Goal: Information Seeking & Learning: Check status

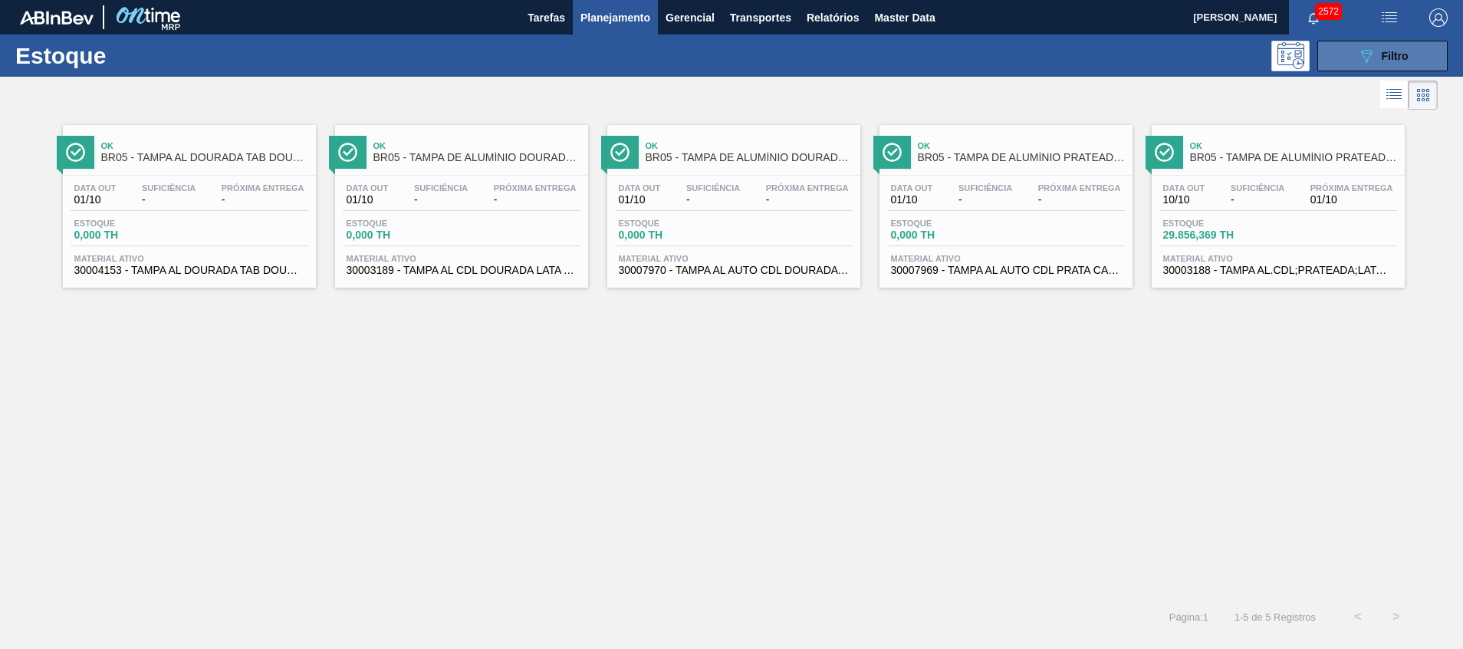
click at [1375, 50] on div "089F7B8B-B2A5-4AFE-B5C0-19BA573D28AC Filtro" at bounding box center [1382, 56] width 51 height 18
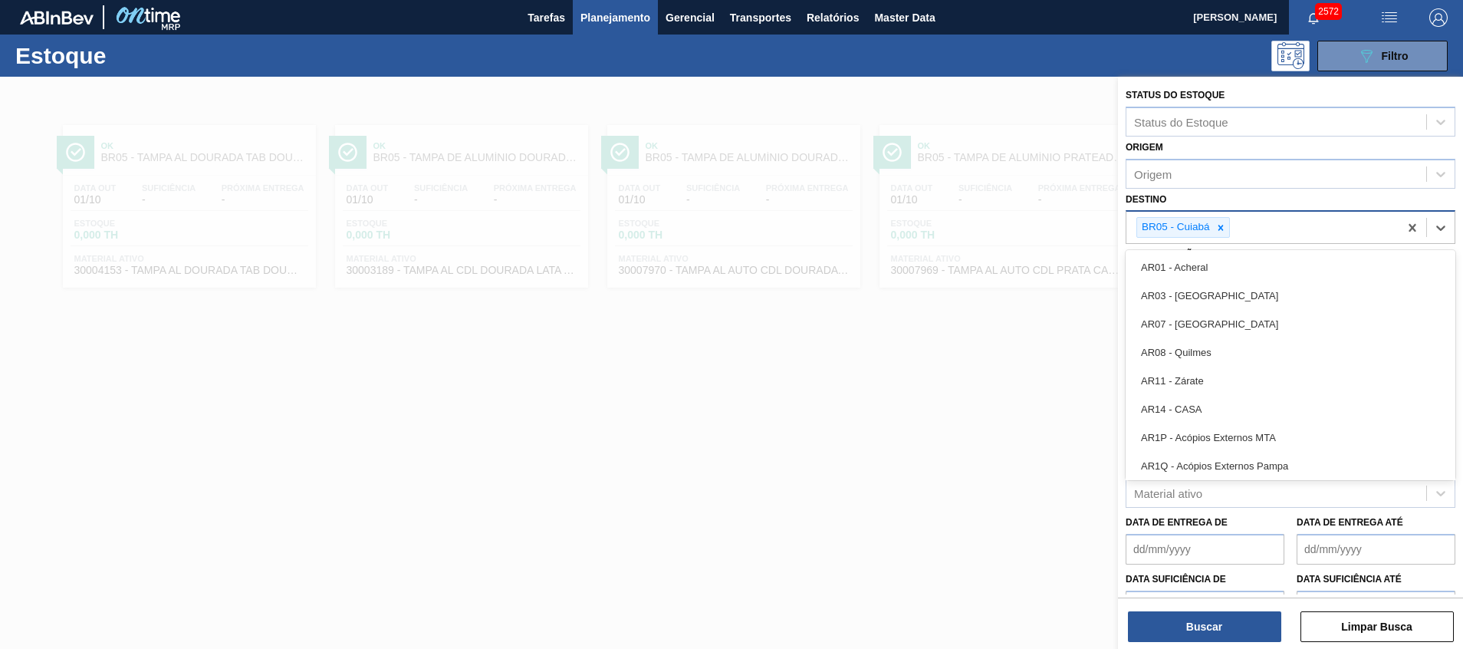
click at [1270, 228] on div "BR05 - Cuiabá" at bounding box center [1262, 227] width 272 height 31
type input "ce"
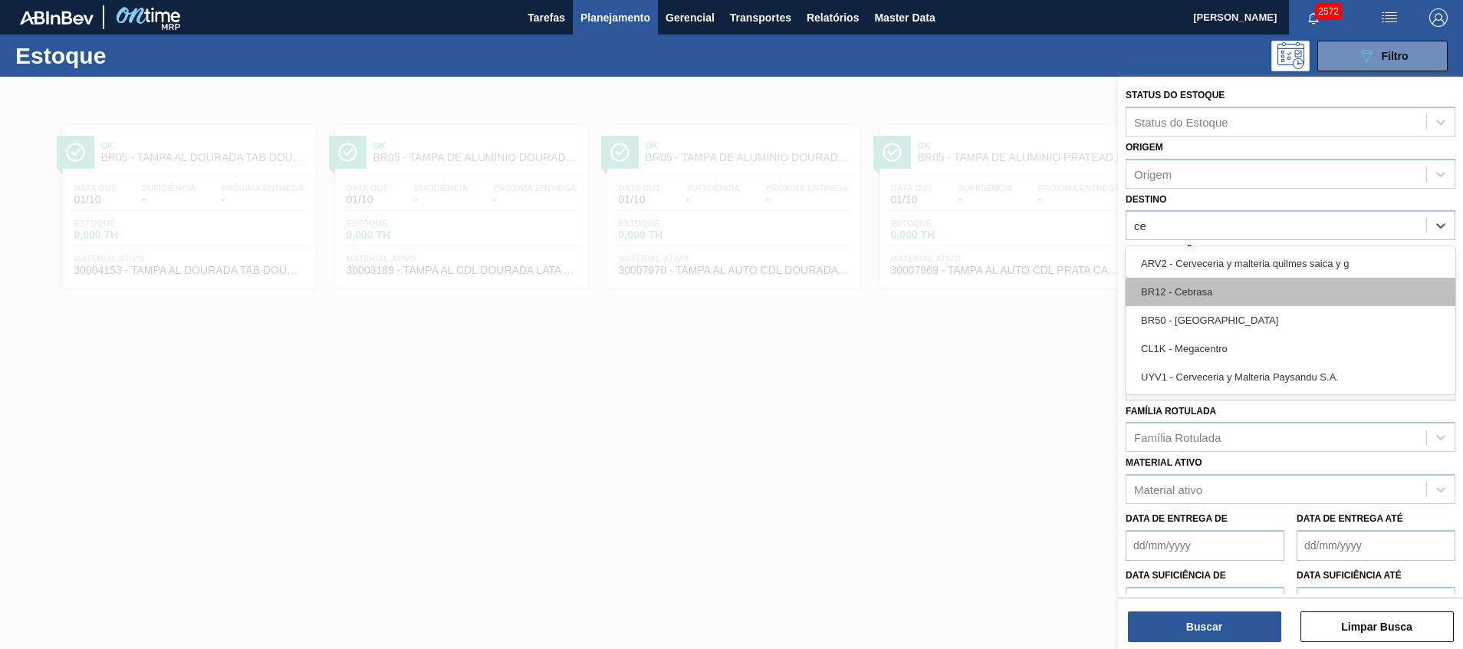
click at [1297, 291] on div "BR12 - Cebrasa" at bounding box center [1290, 292] width 330 height 28
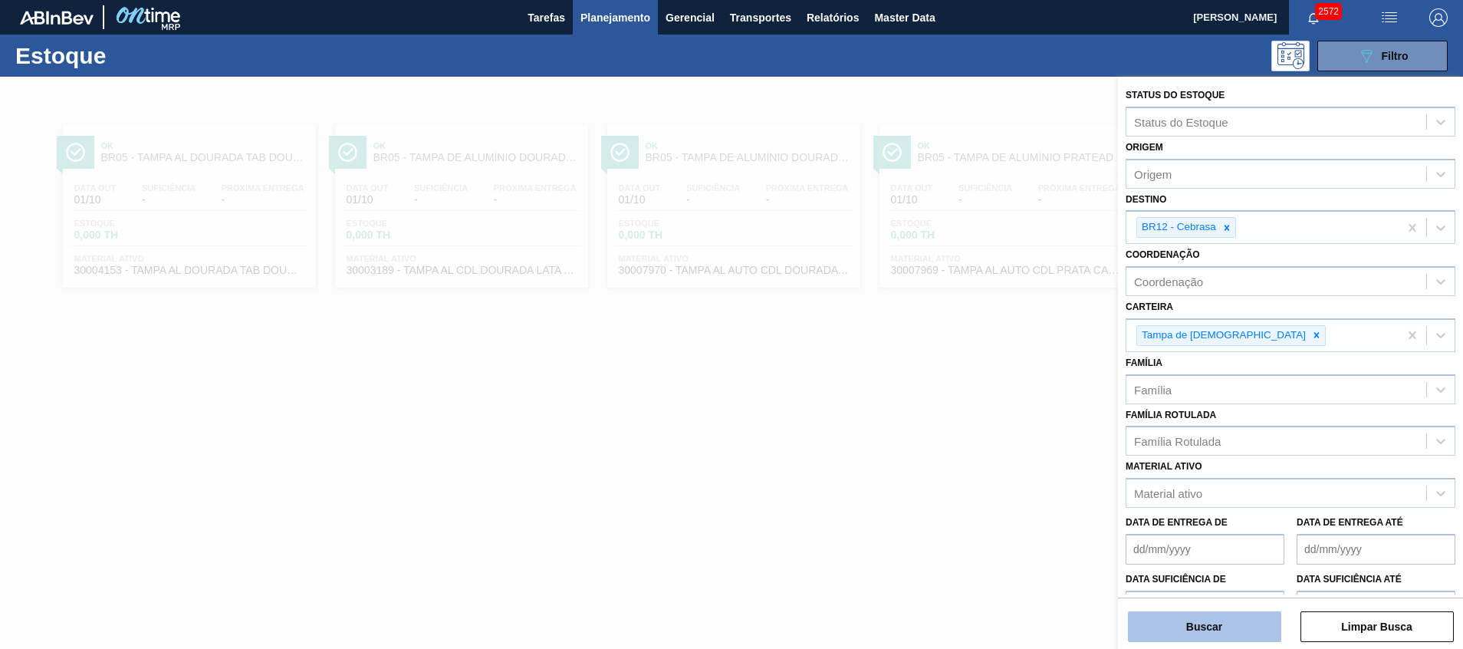
click at [1199, 625] on button "Buscar" at bounding box center [1204, 626] width 153 height 31
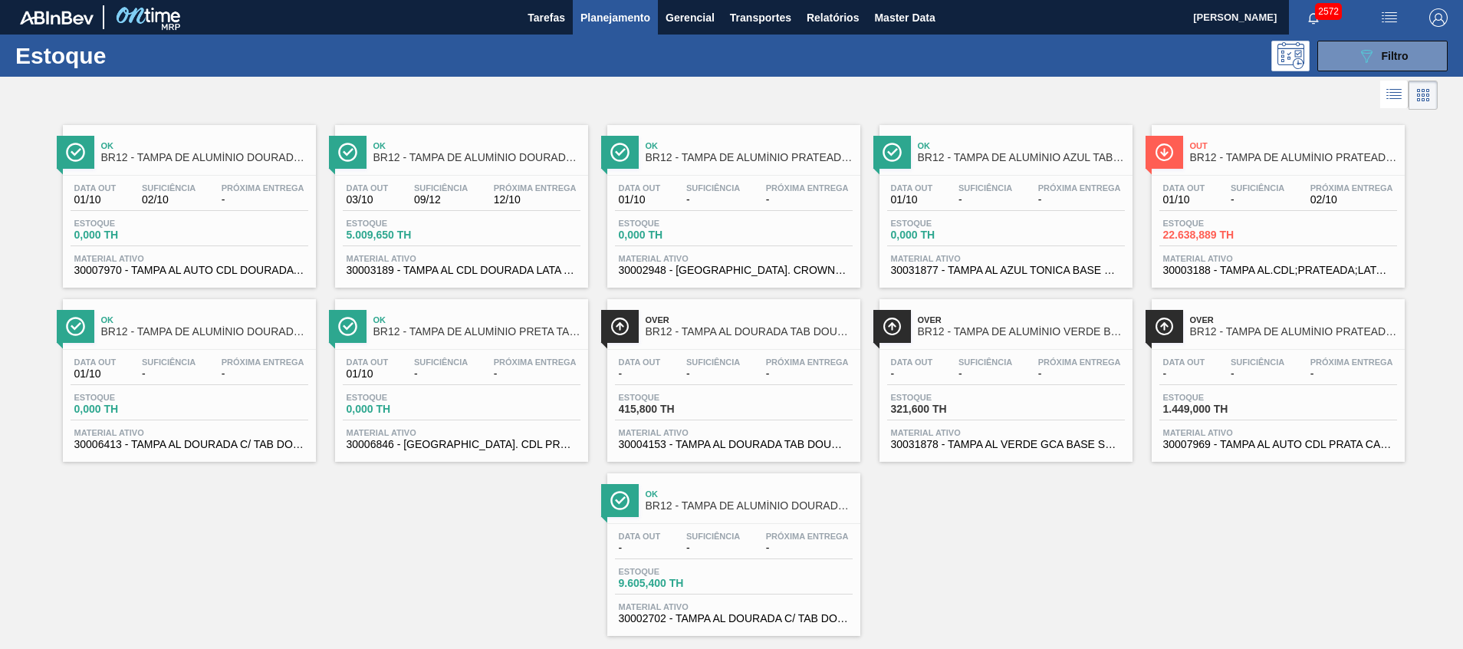
scroll to position [25, 0]
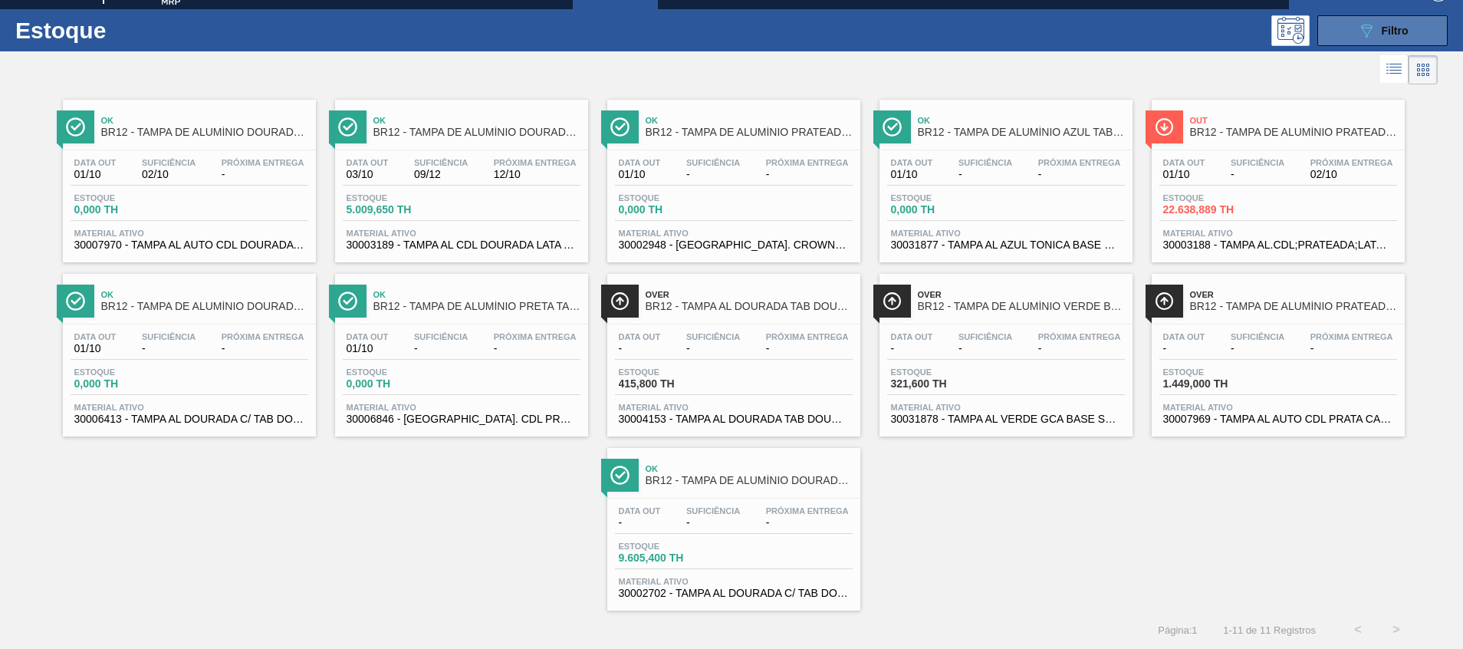
click at [1348, 19] on button "089F7B8B-B2A5-4AFE-B5C0-19BA573D28AC Filtro" at bounding box center [1382, 30] width 130 height 31
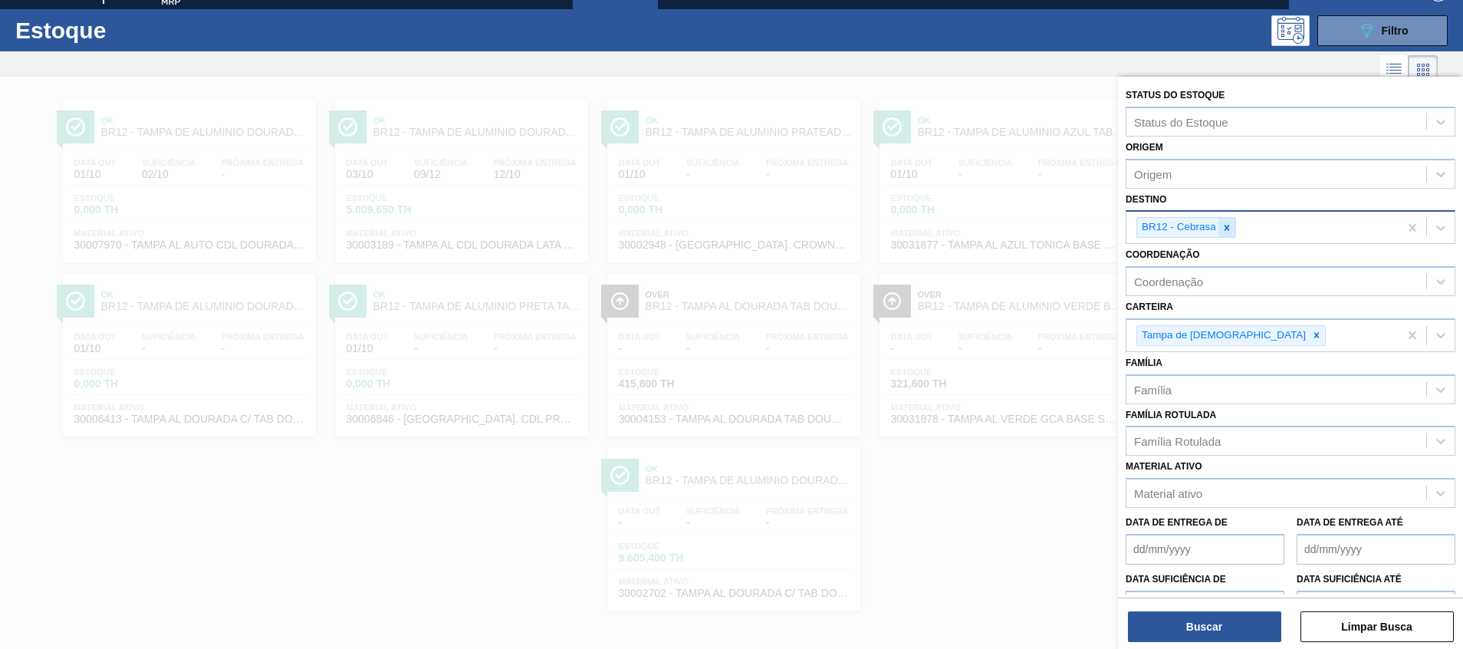
click at [1224, 232] on icon at bounding box center [1226, 227] width 11 height 11
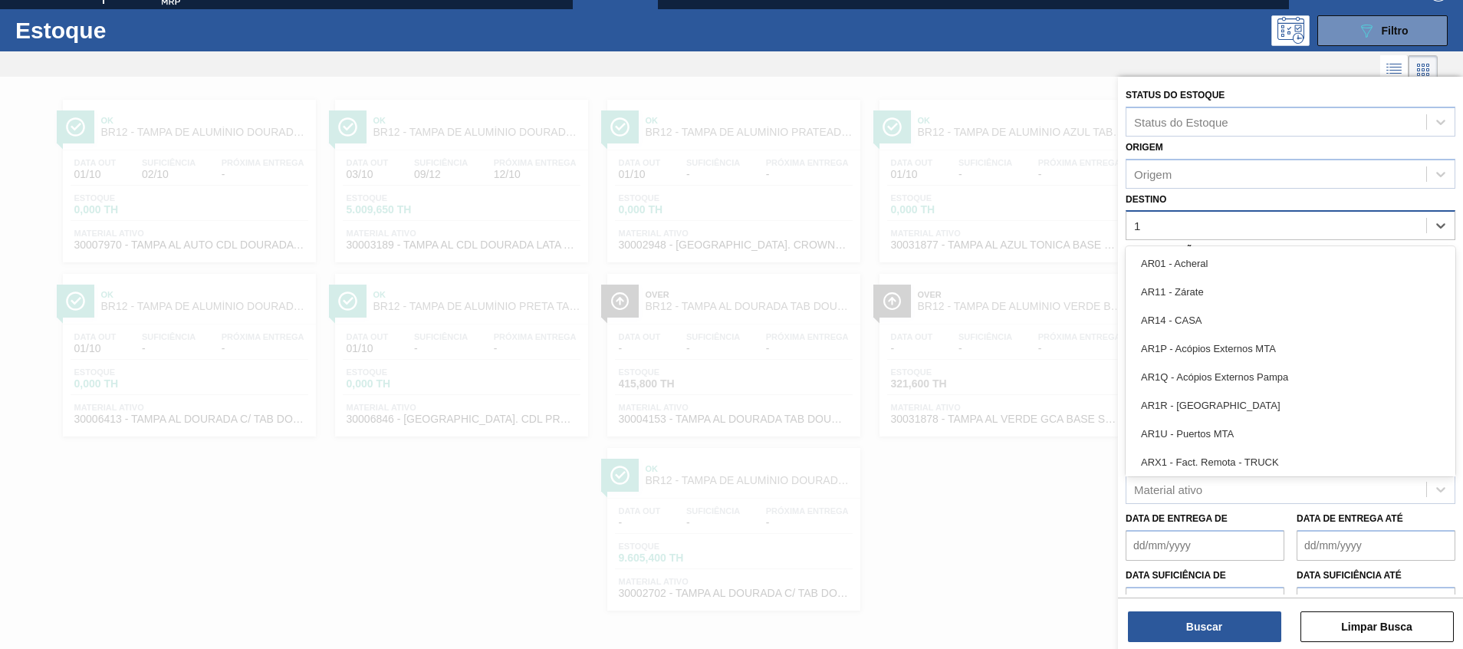
type input "16"
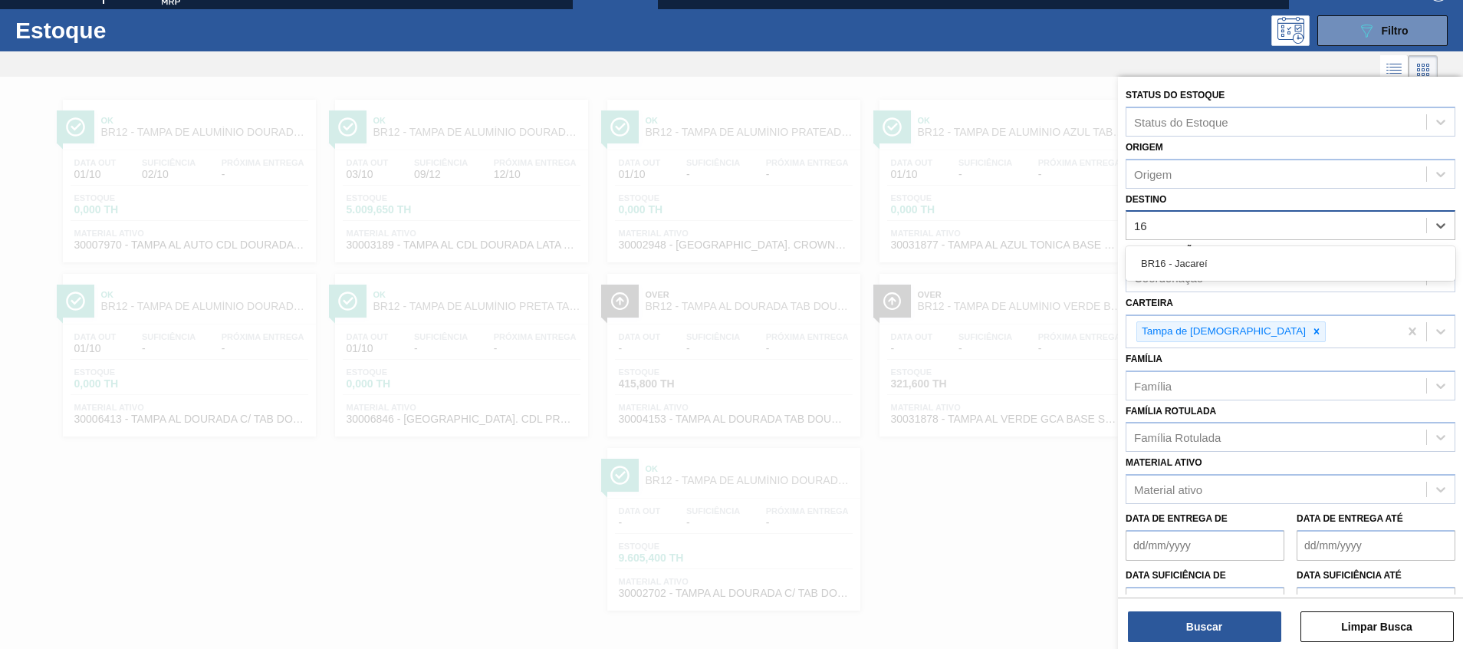
drag, startPoint x: 1192, startPoint y: 253, endPoint x: 1191, endPoint y: 262, distance: 9.2
click at [1192, 253] on div "BR16 - Jacareí" at bounding box center [1290, 263] width 330 height 28
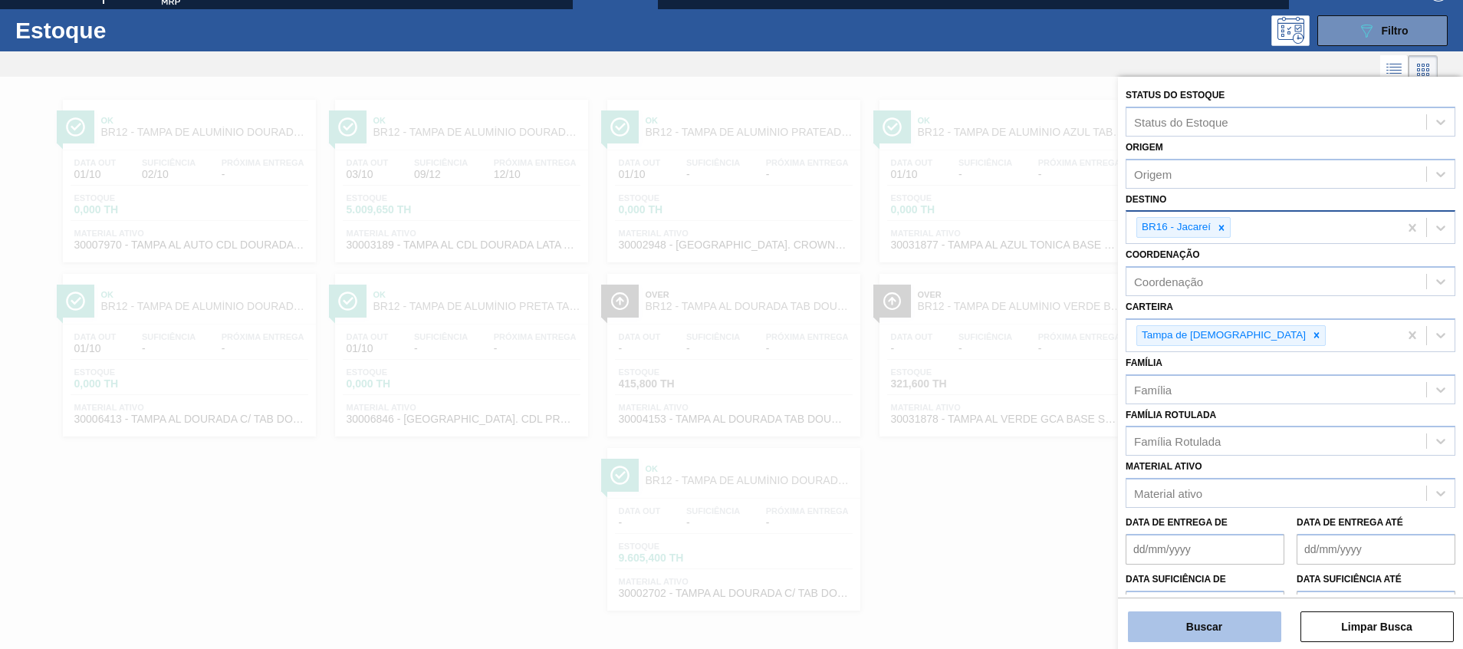
click at [1200, 623] on button "Buscar" at bounding box center [1204, 626] width 153 height 31
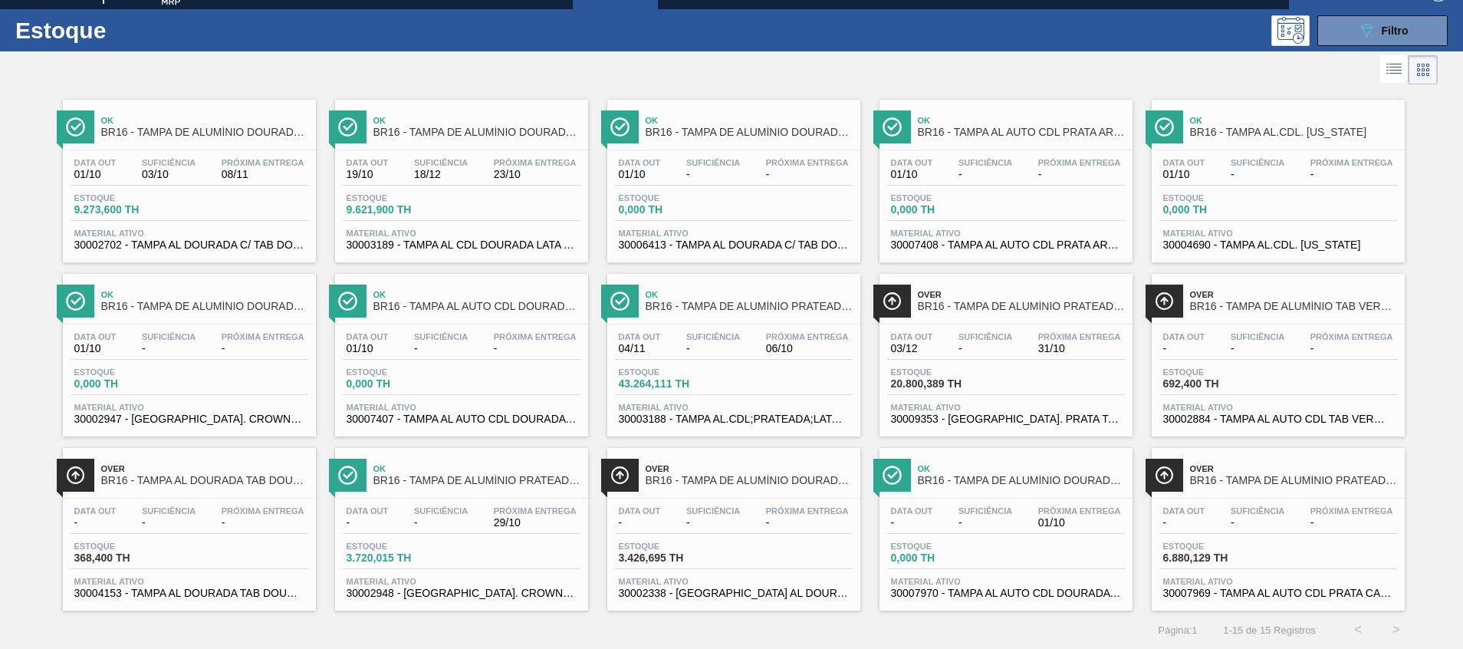
click at [1210, 590] on span "30007969 - TAMPA AL AUTO CDL PRATA CANPACK" at bounding box center [1278, 592] width 230 height 11
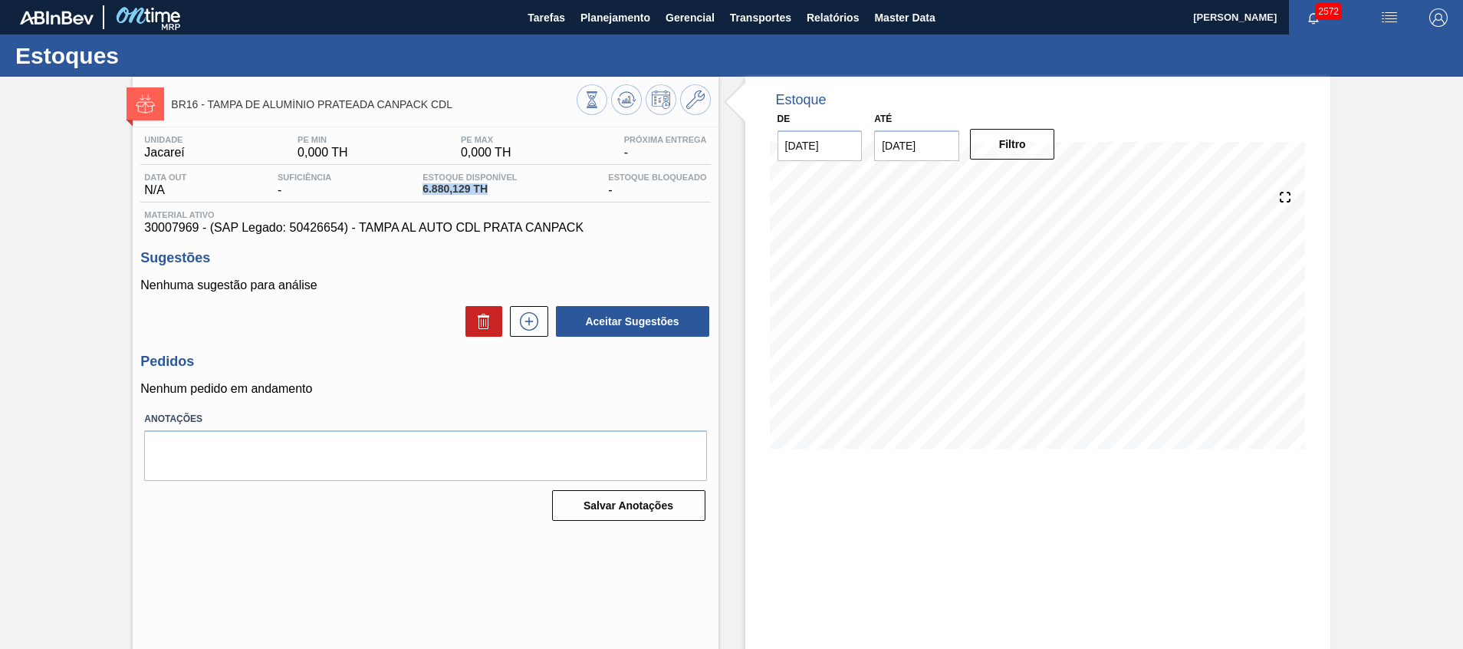
drag, startPoint x: 418, startPoint y: 188, endPoint x: 493, endPoint y: 184, distance: 75.2
click at [493, 184] on div "Estoque Disponível 6.880,129 TH" at bounding box center [470, 184] width 102 height 25
click at [1355, 326] on div "BR16 - TAMPA DE ALUMÍNIO PRATEADA CANPACK CDL Unidade Jacareí PE MIN 0,000 TH P…" at bounding box center [731, 368] width 1463 height 583
click at [466, 396] on div "Unidade Jacareí PE MIN 0,000 TH PE MAX 0,000 TH Próxima Entrega - Data out N/A …" at bounding box center [425, 326] width 585 height 399
click at [599, 12] on span "Planejamento" at bounding box center [615, 17] width 70 height 18
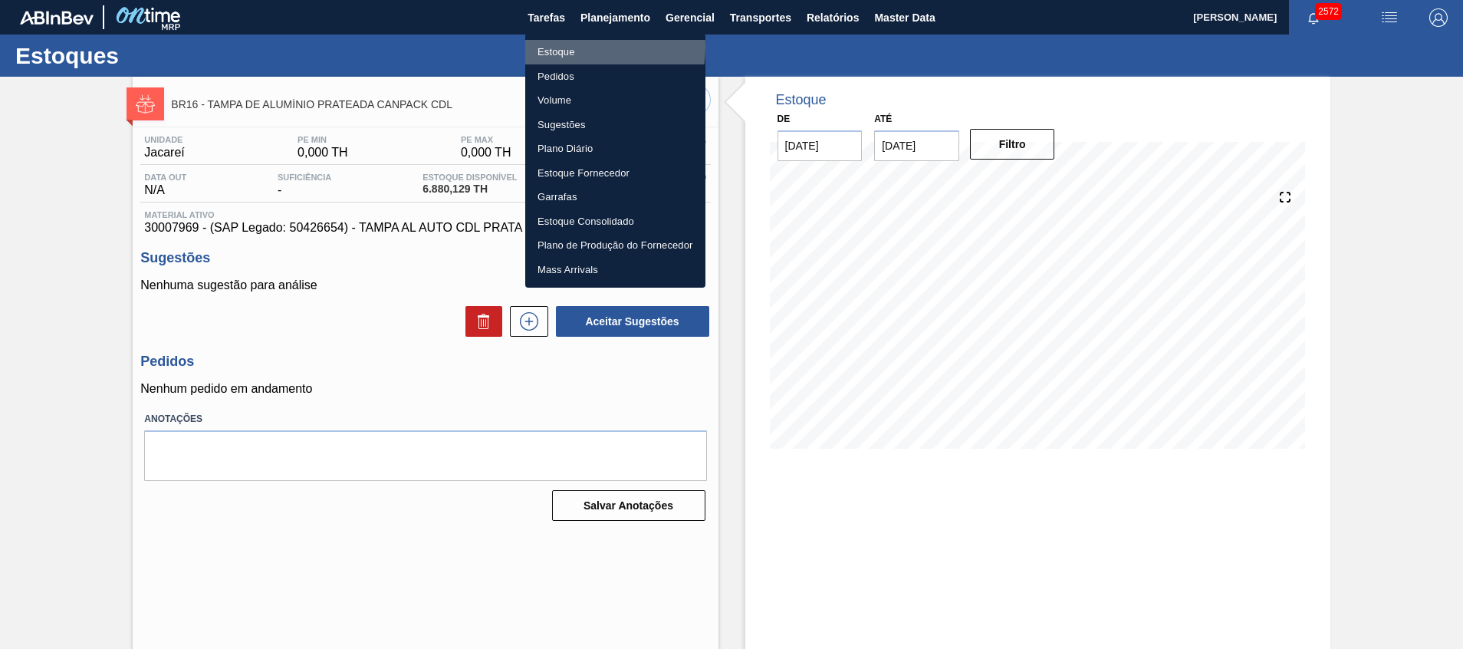
click at [564, 47] on li "Estoque" at bounding box center [615, 52] width 180 height 25
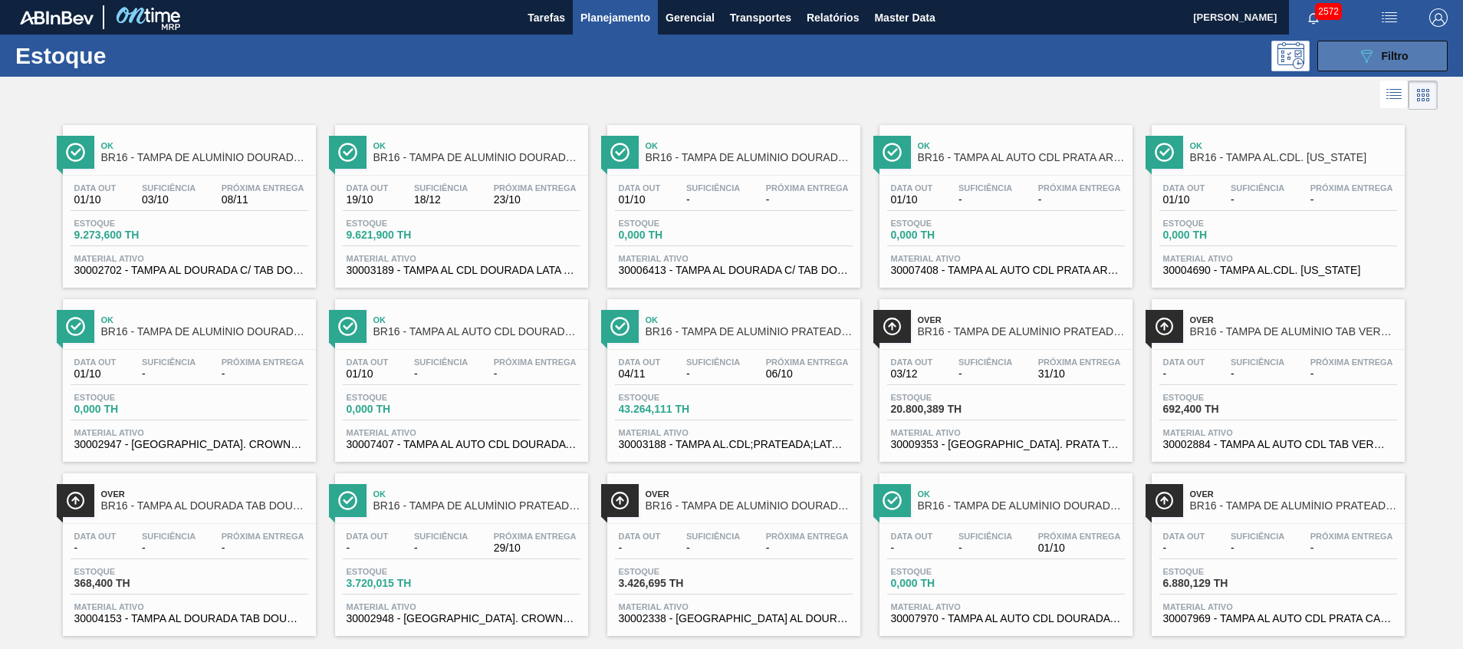
click at [1358, 71] on div "Estoque 089F7B8B-B2A5-4AFE-B5C0-19BA573D28AC Filtro" at bounding box center [731, 55] width 1463 height 42
click at [1335, 64] on button "089F7B8B-B2A5-4AFE-B5C0-19BA573D28AC Filtro" at bounding box center [1382, 56] width 130 height 31
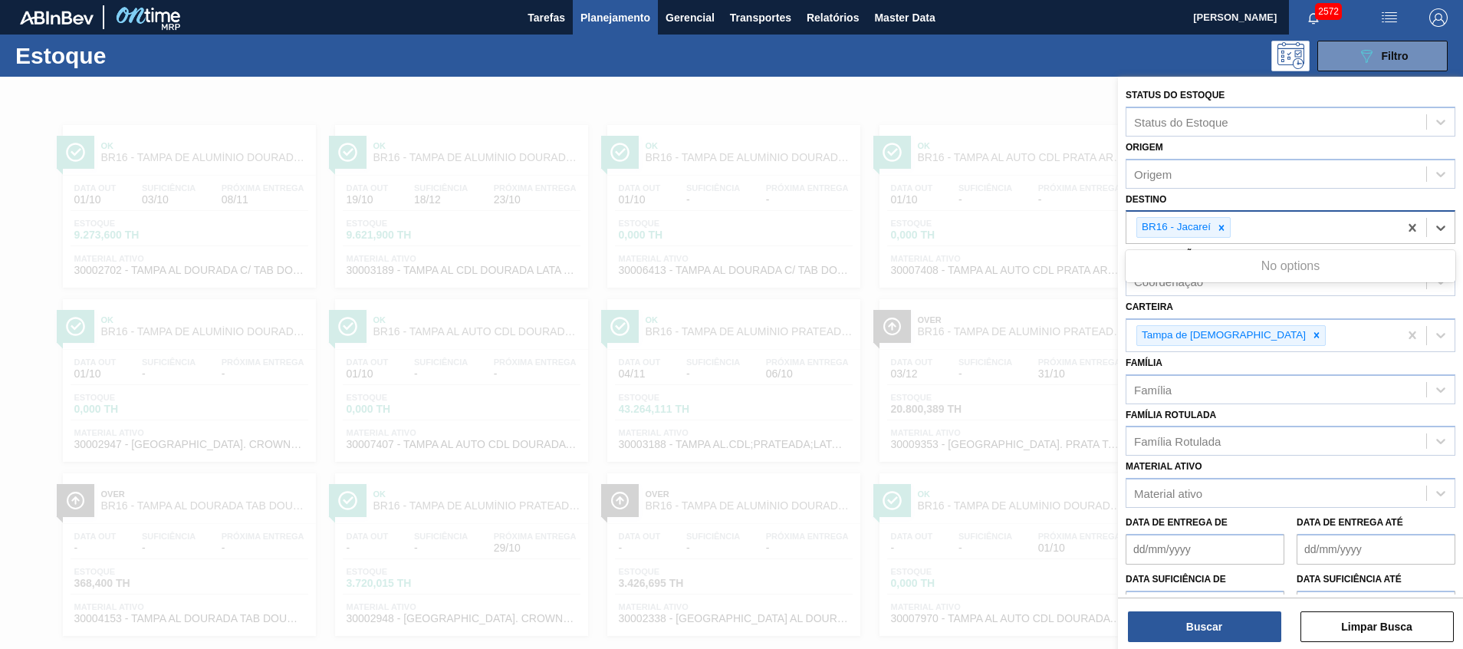
click at [1238, 232] on div "BR16 - Jacareí" at bounding box center [1262, 227] width 272 height 31
type input "nova"
drag, startPoint x: 1223, startPoint y: 313, endPoint x: 1221, endPoint y: 305, distance: 7.8
click at [1223, 313] on div "BR27 - [GEOGRAPHIC_DATA]" at bounding box center [1290, 324] width 330 height 28
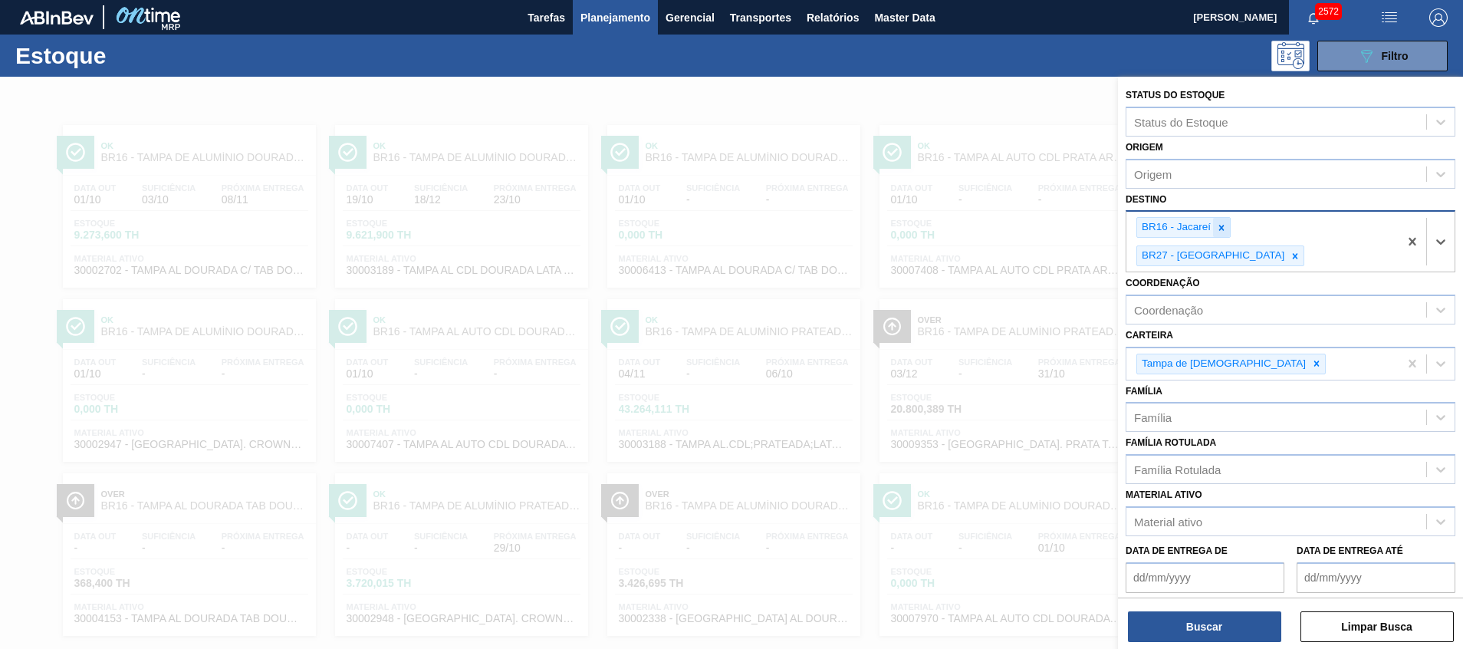
click at [1223, 230] on icon at bounding box center [1221, 227] width 5 height 5
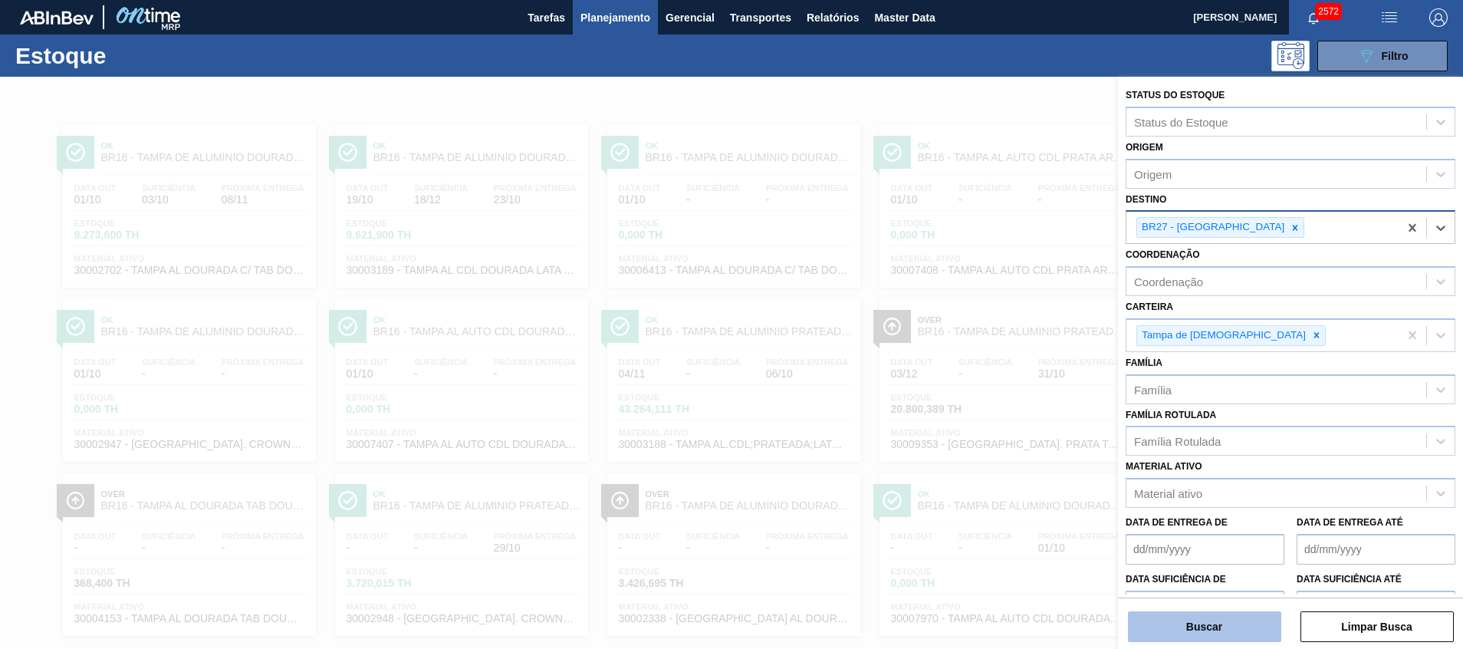
click at [1165, 611] on button "Buscar" at bounding box center [1204, 626] width 153 height 31
